Goal: Transaction & Acquisition: Purchase product/service

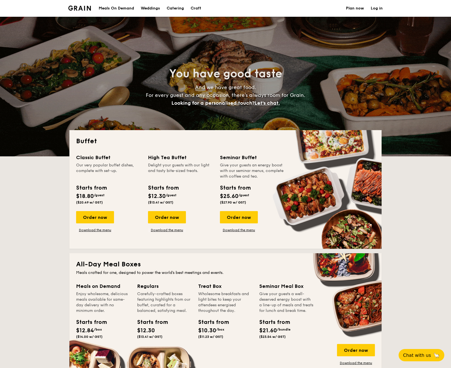
select select
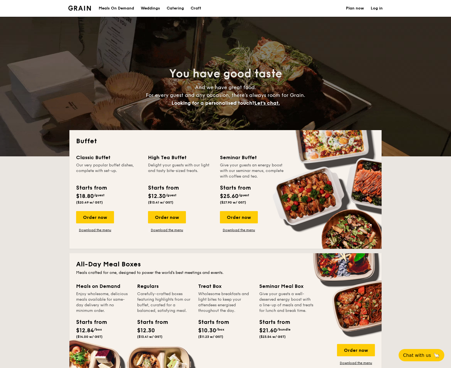
drag, startPoint x: 96, startPoint y: 218, endPoint x: 144, endPoint y: 261, distance: 64.3
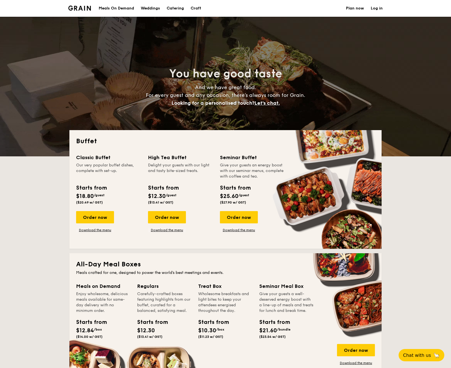
click at [149, 242] on div "Classic Buffet Our very popular buffet dishes, complete with set-up. Starts fro…" at bounding box center [225, 197] width 299 height 88
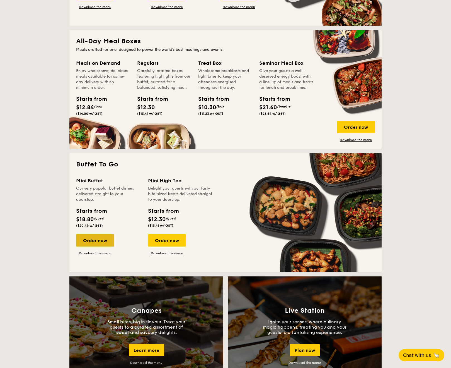
scroll to position [223, 0]
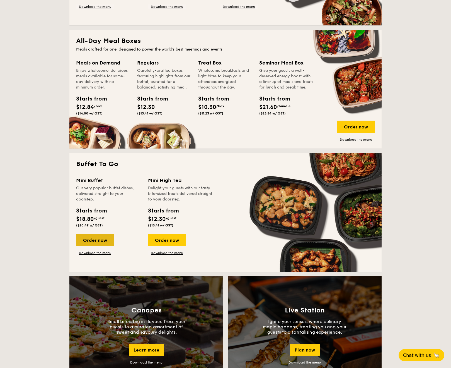
click at [96, 241] on div "Order now" at bounding box center [95, 240] width 38 height 12
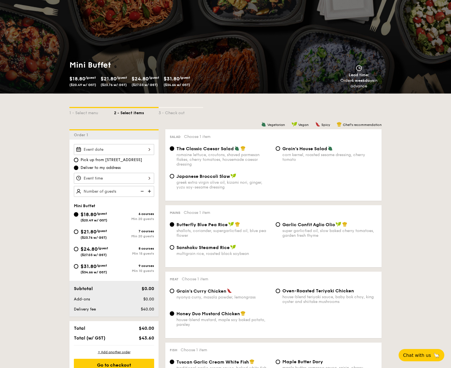
scroll to position [84, 0]
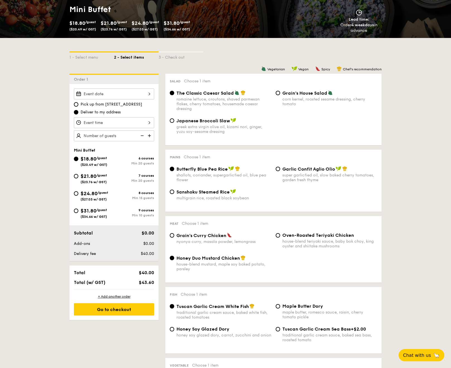
click at [84, 217] on span "($34.66 w/ GST)" at bounding box center [94, 217] width 27 height 4
click at [78, 213] on input "$31.80 /guest ($34.66 w/ GST) 9 courses Min 10 guests" at bounding box center [76, 210] width 4 height 4
radio input "true"
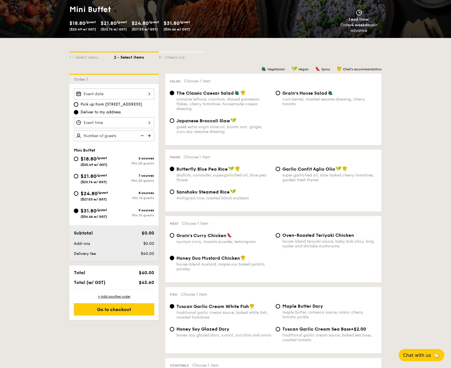
radio input "false"
radio input "true"
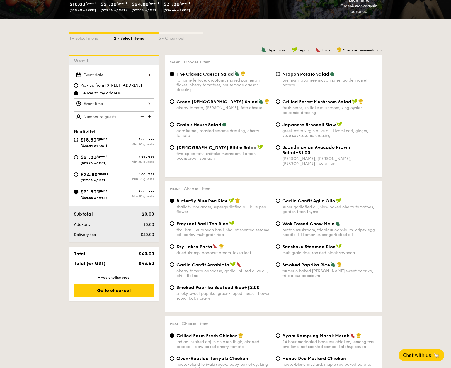
scroll to position [112, 0]
